Goal: Information Seeking & Learning: Find specific fact

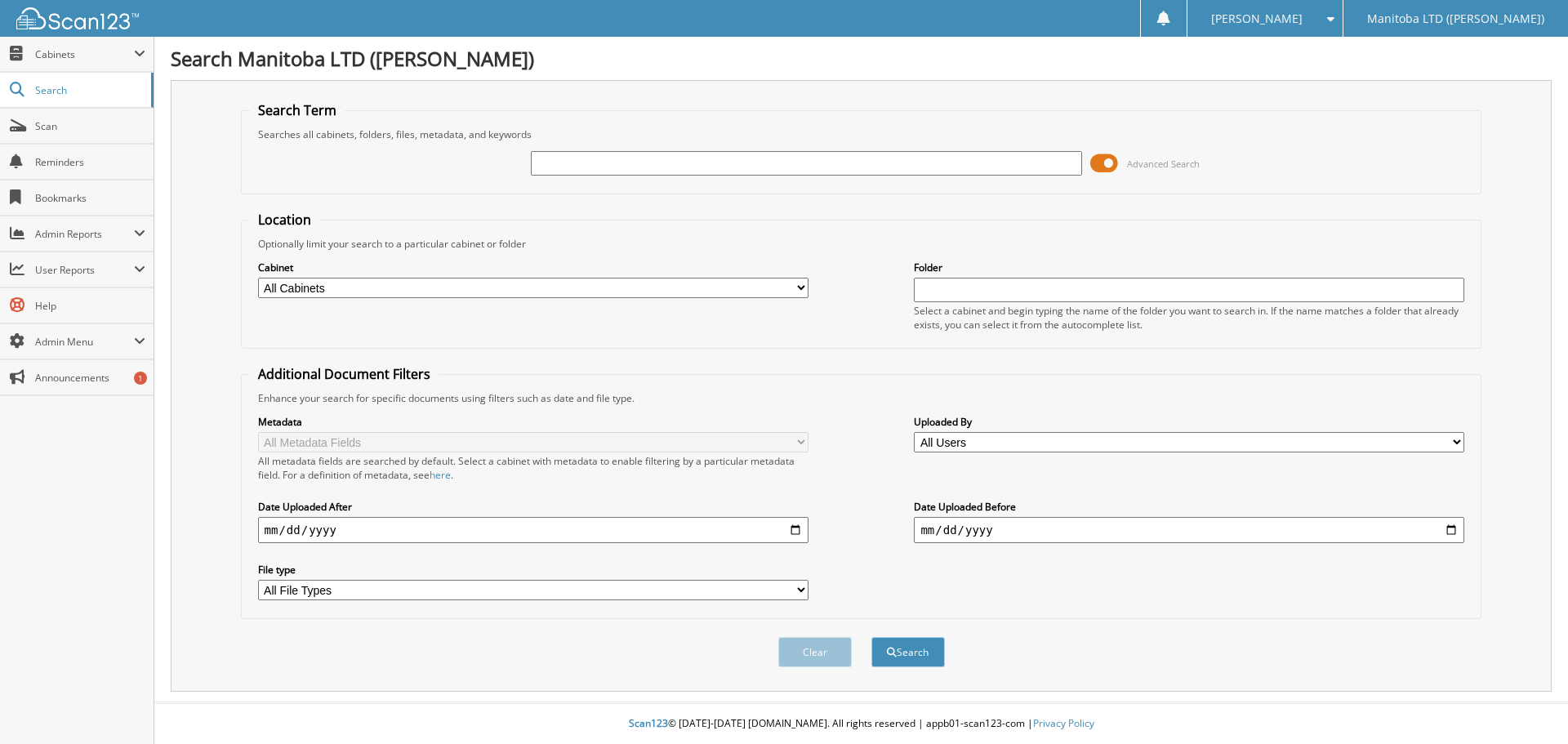
click at [592, 167] on input "text" at bounding box center [806, 164] width 550 height 25
type input "A42370"
click at [871, 638] on button "Search" at bounding box center [908, 653] width 74 height 30
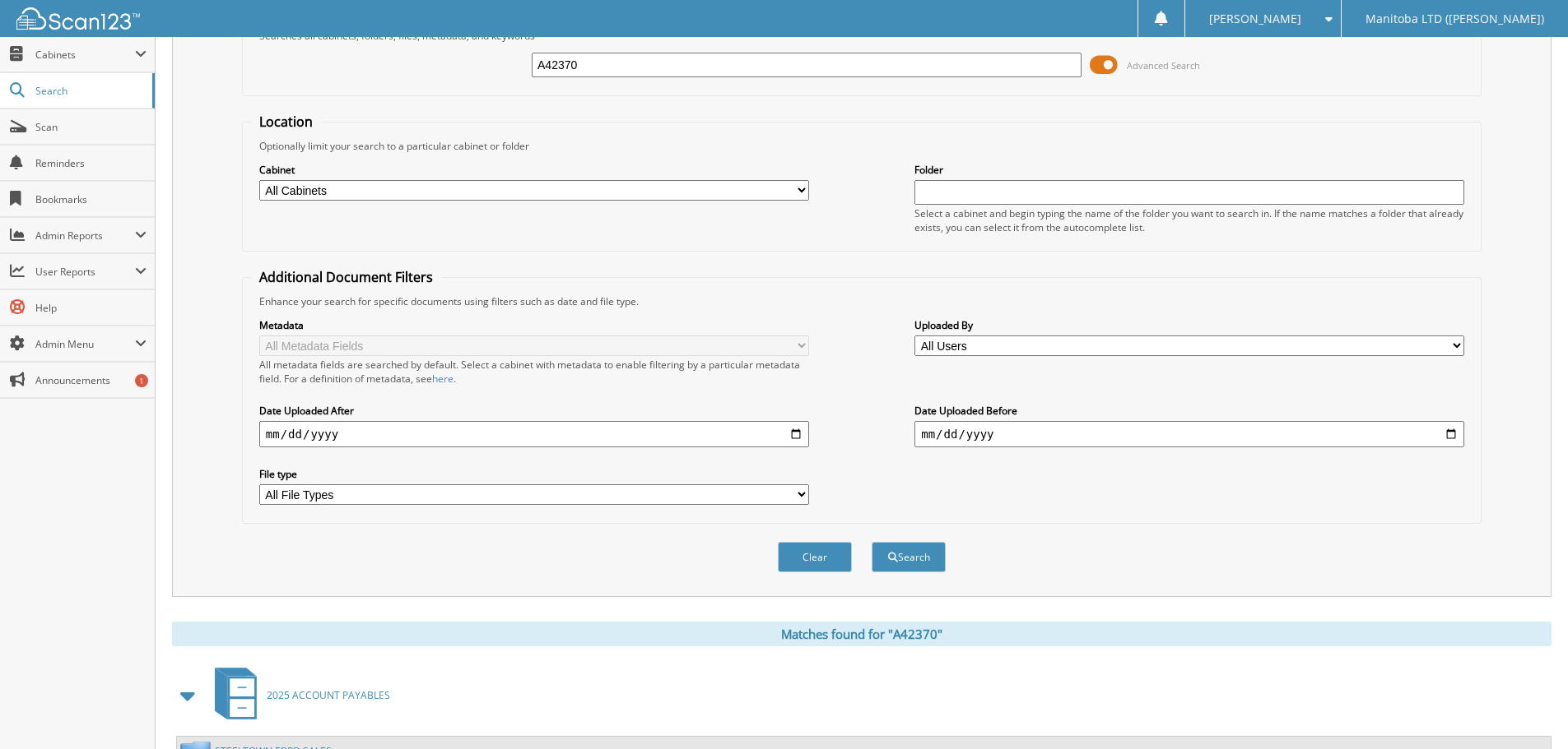
scroll to position [297, 0]
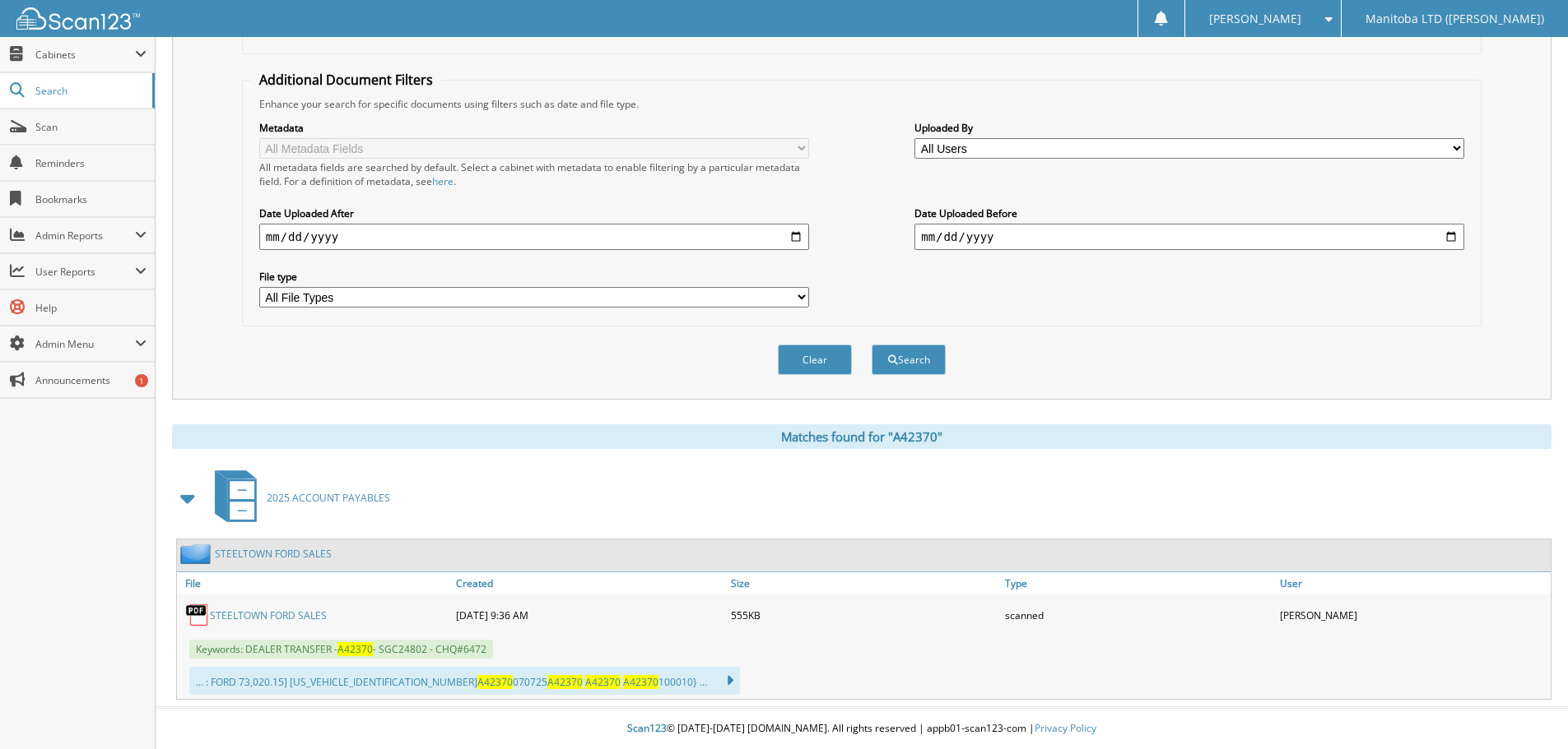
click at [241, 619] on link "STEELTOWN FORD SALES" at bounding box center [268, 615] width 117 height 14
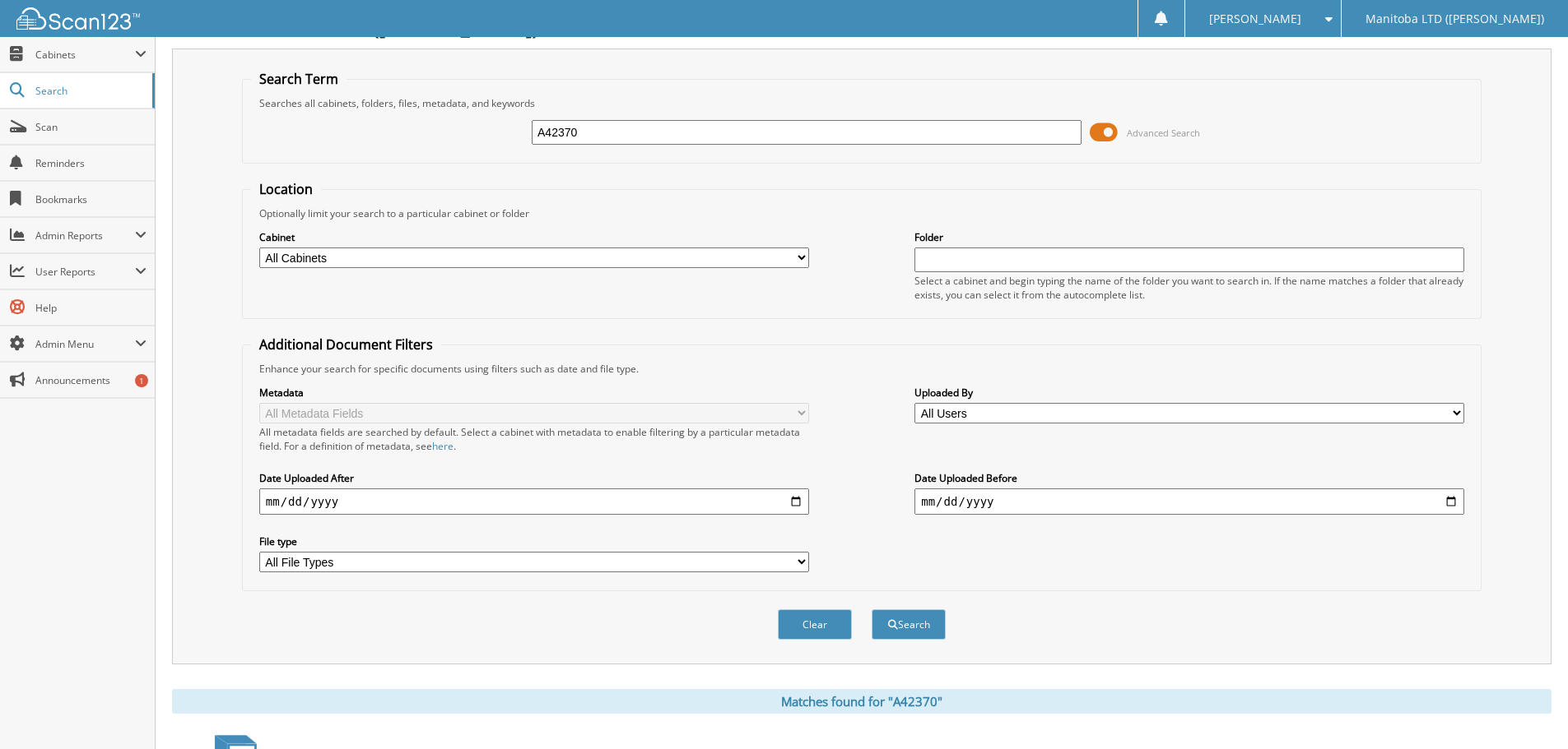
scroll to position [0, 0]
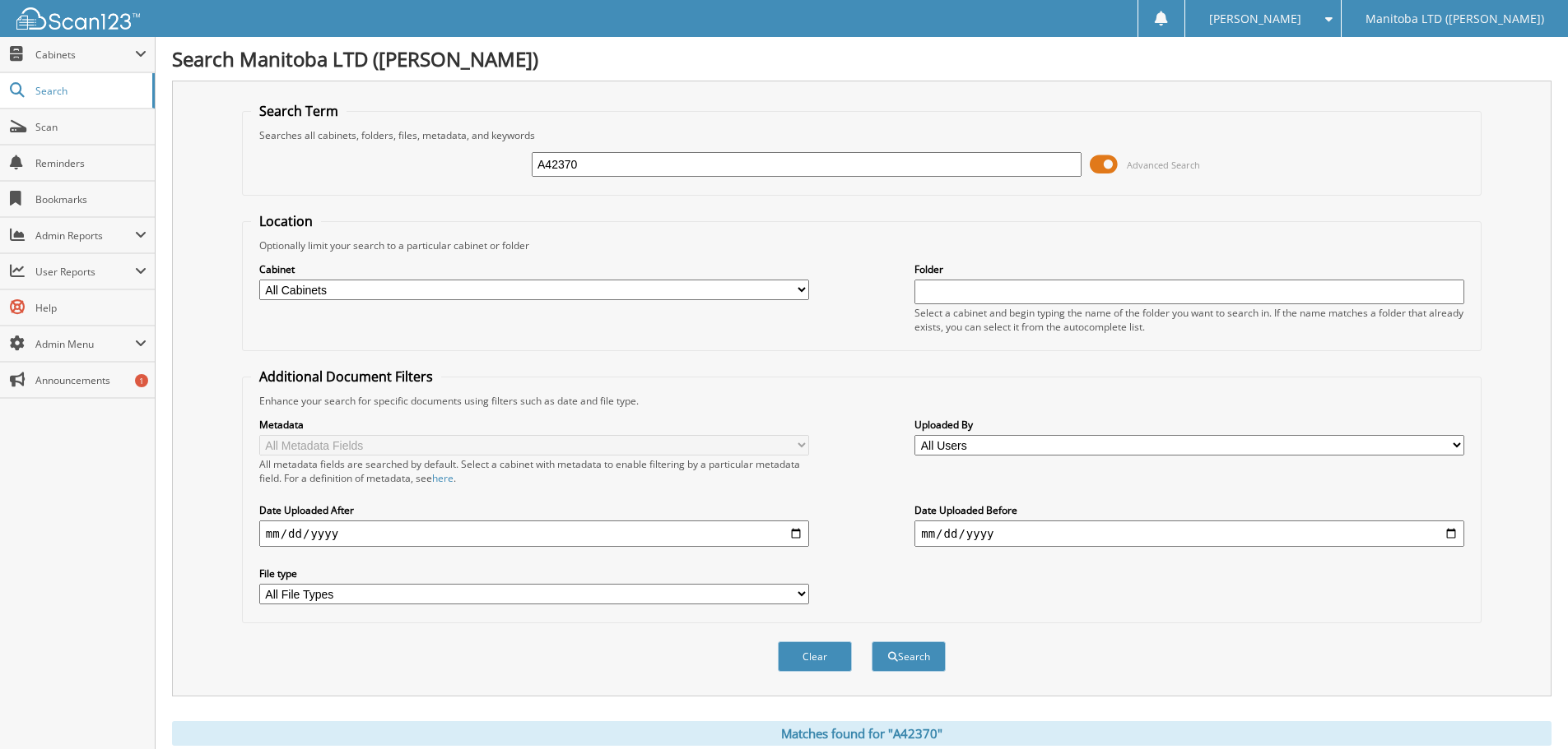
drag, startPoint x: 749, startPoint y: 161, endPoint x: 439, endPoint y: 164, distance: 310.0
click at [439, 164] on div "A42370 Advanced Search" at bounding box center [861, 165] width 1222 height 44
type input "A42680"
click at [872, 642] on button "Search" at bounding box center [909, 657] width 74 height 30
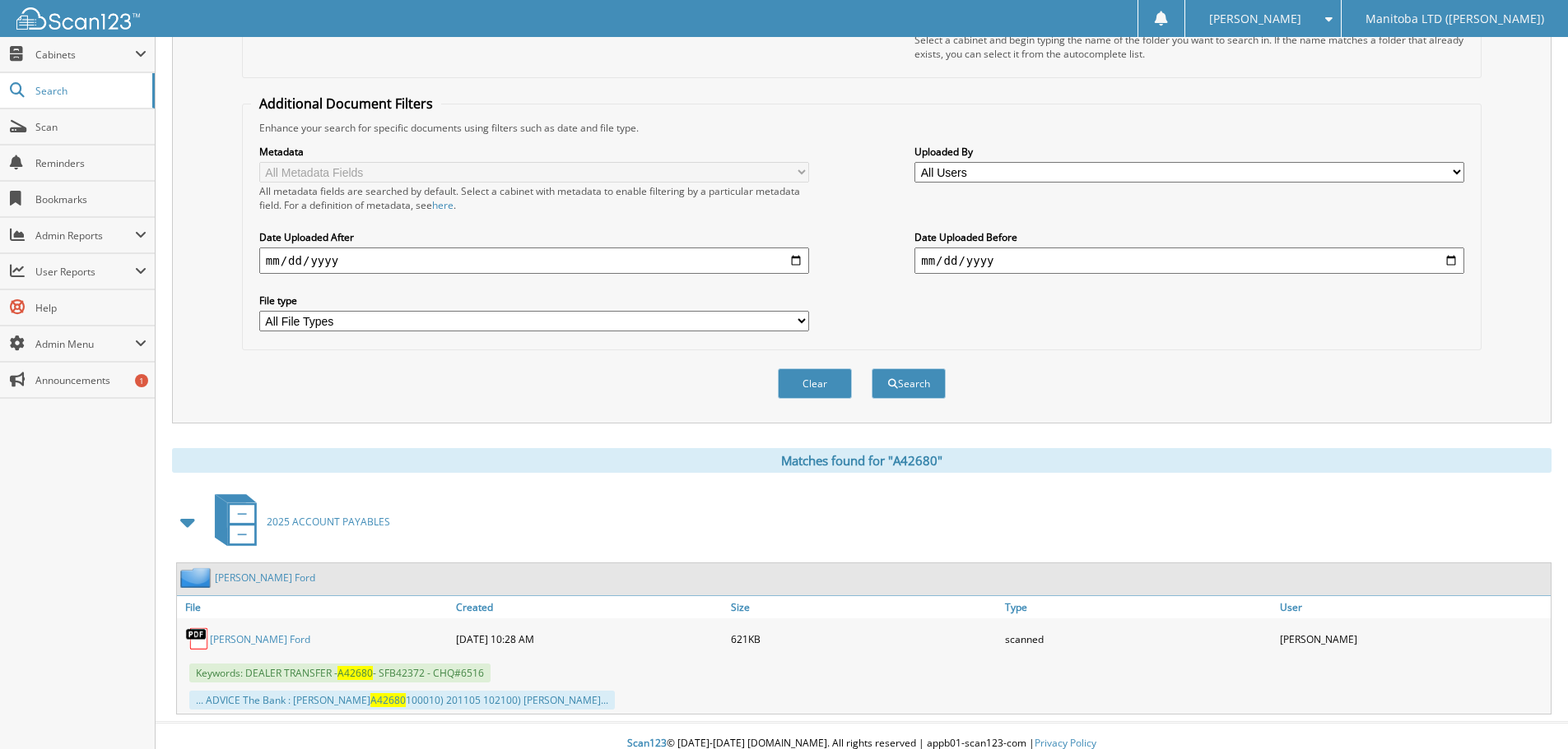
scroll to position [289, 0]
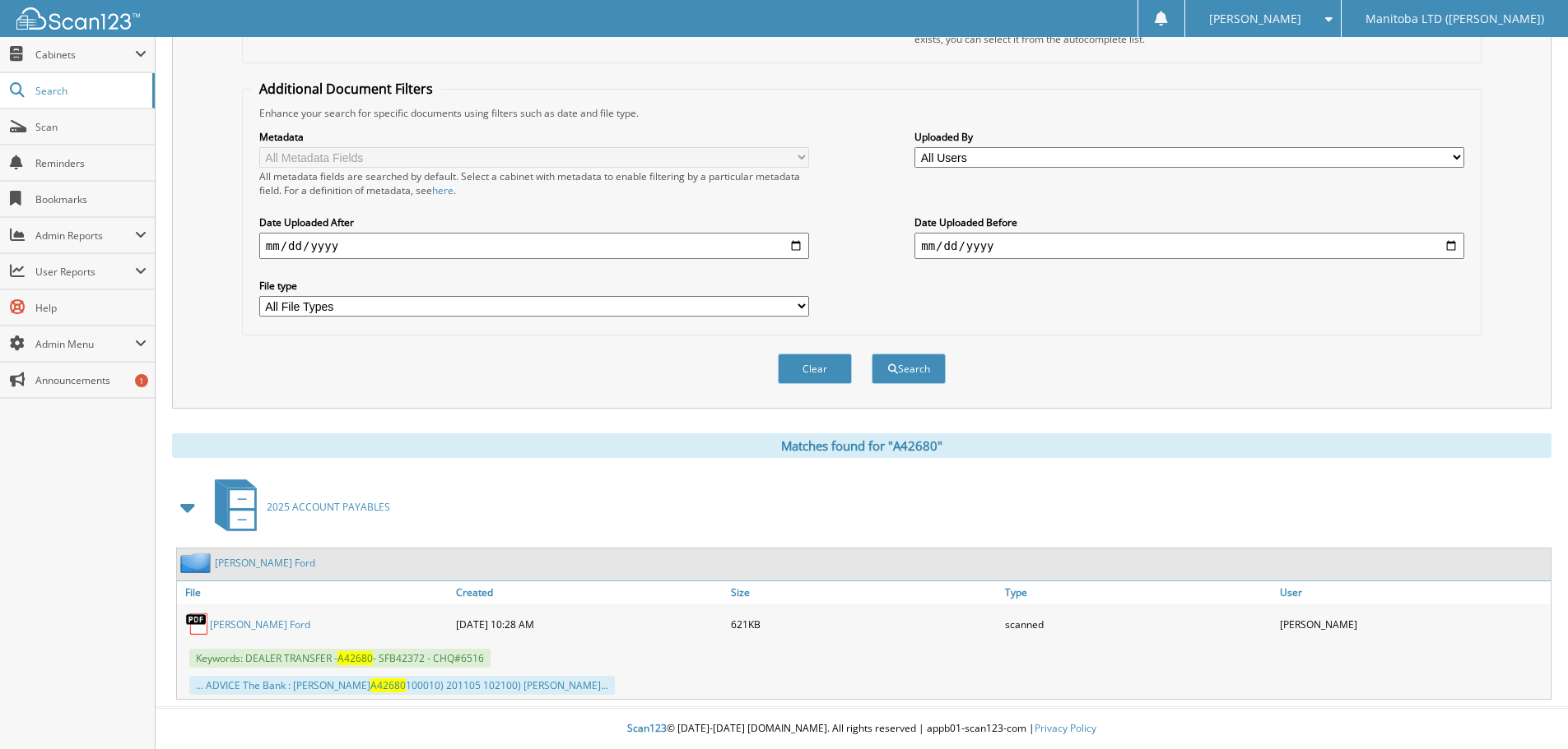
click at [236, 625] on link "[PERSON_NAME] Ford" at bounding box center [260, 625] width 100 height 14
